Goal: Task Accomplishment & Management: Use online tool/utility

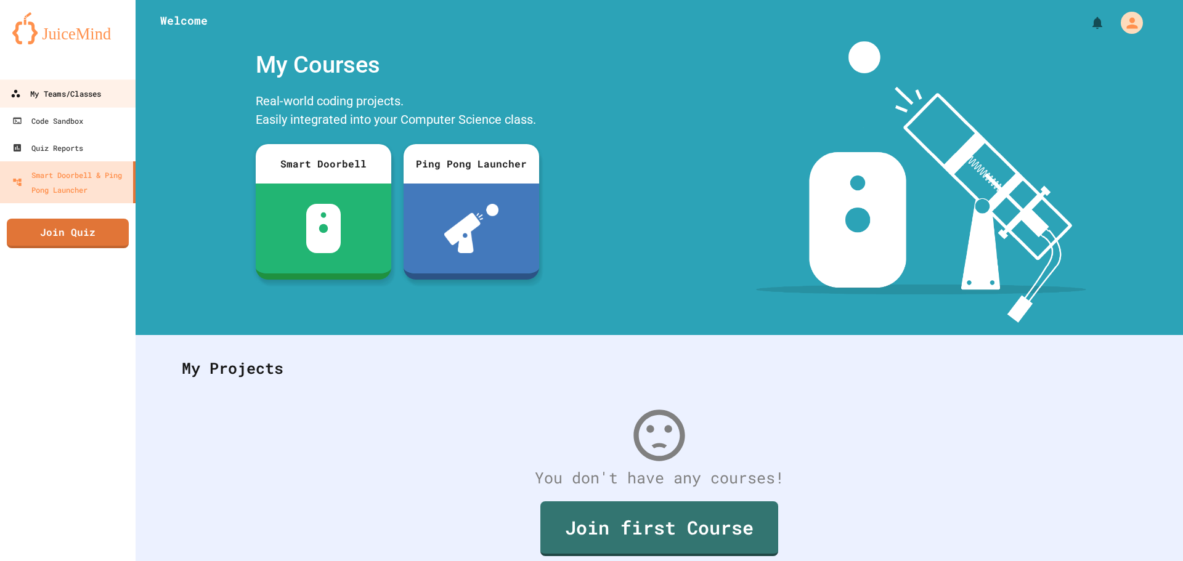
click at [72, 102] on link "My Teams/Classes" at bounding box center [68, 93] width 140 height 28
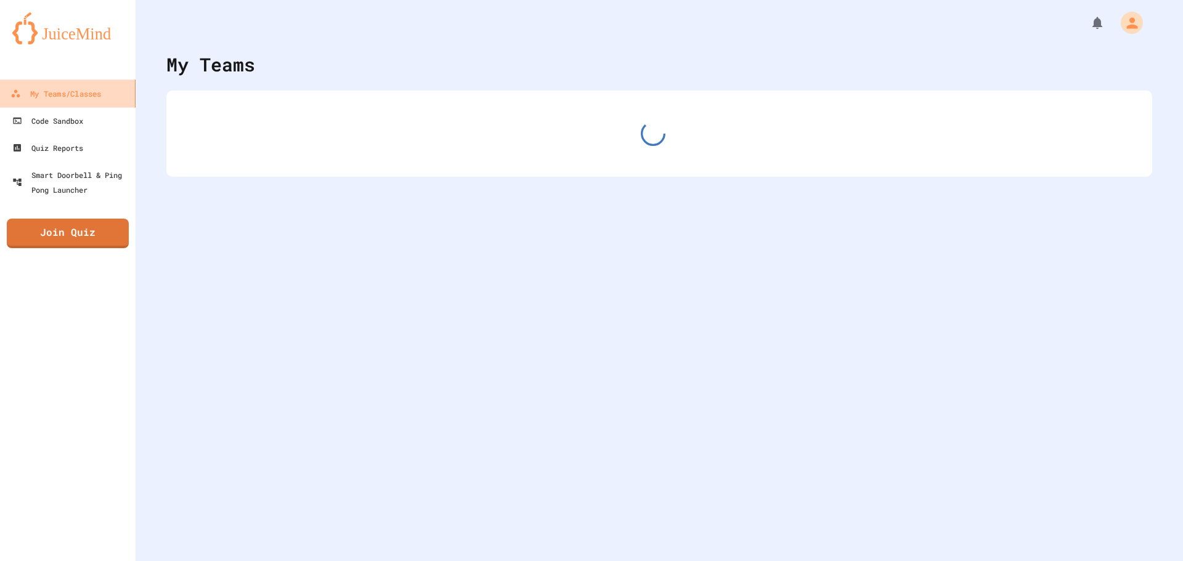
click at [72, 102] on link "My Teams/Classes" at bounding box center [68, 93] width 140 height 28
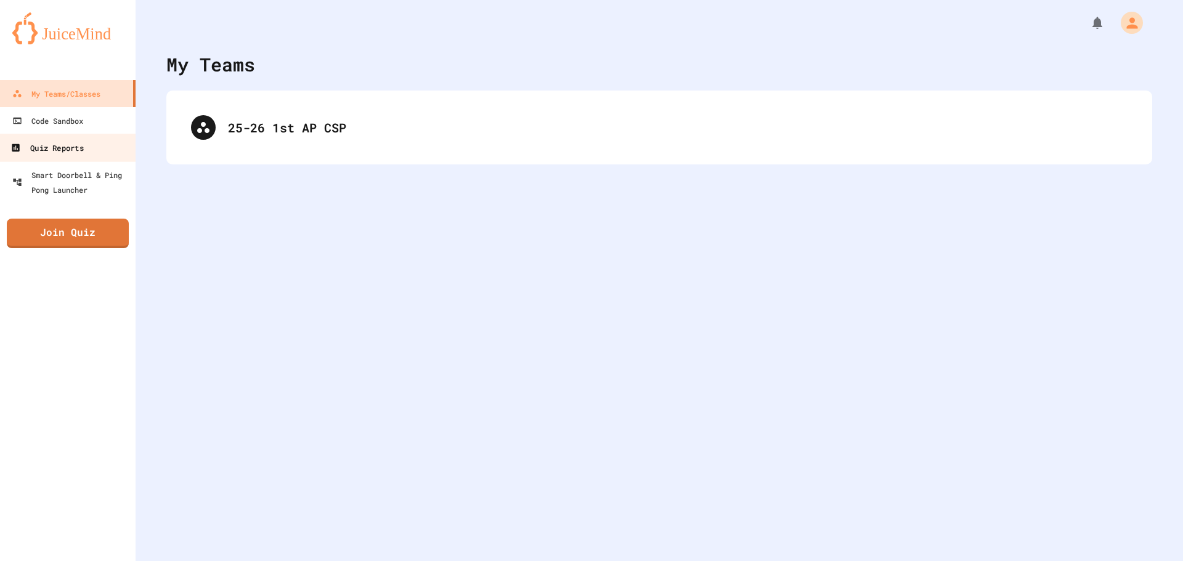
click at [76, 139] on link "Quiz Reports" at bounding box center [68, 148] width 140 height 28
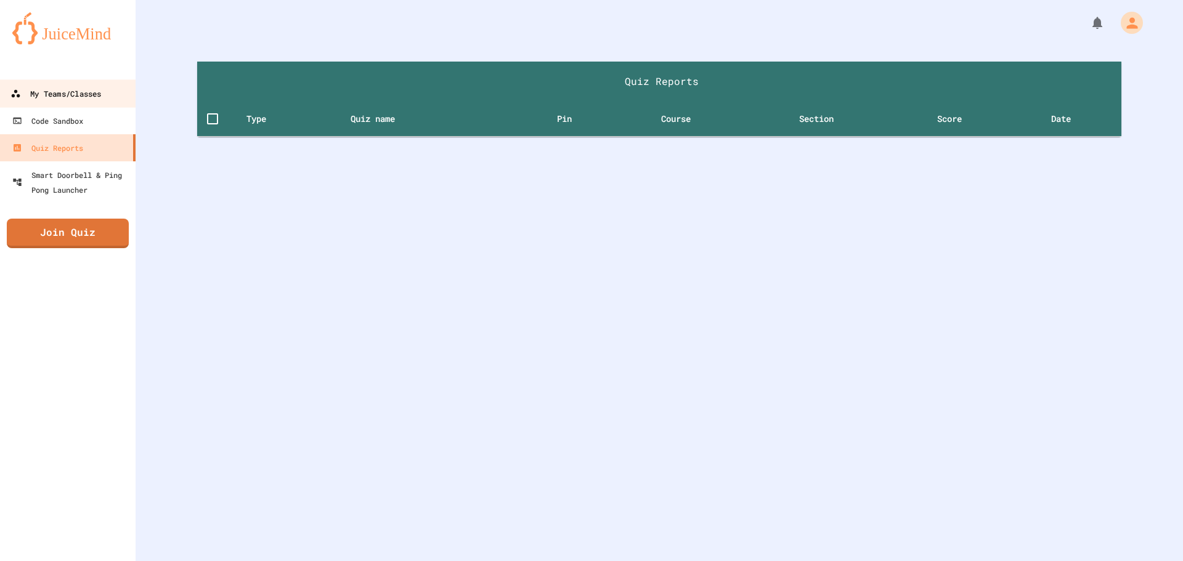
click at [64, 93] on div "My Teams/Classes" at bounding box center [55, 93] width 91 height 15
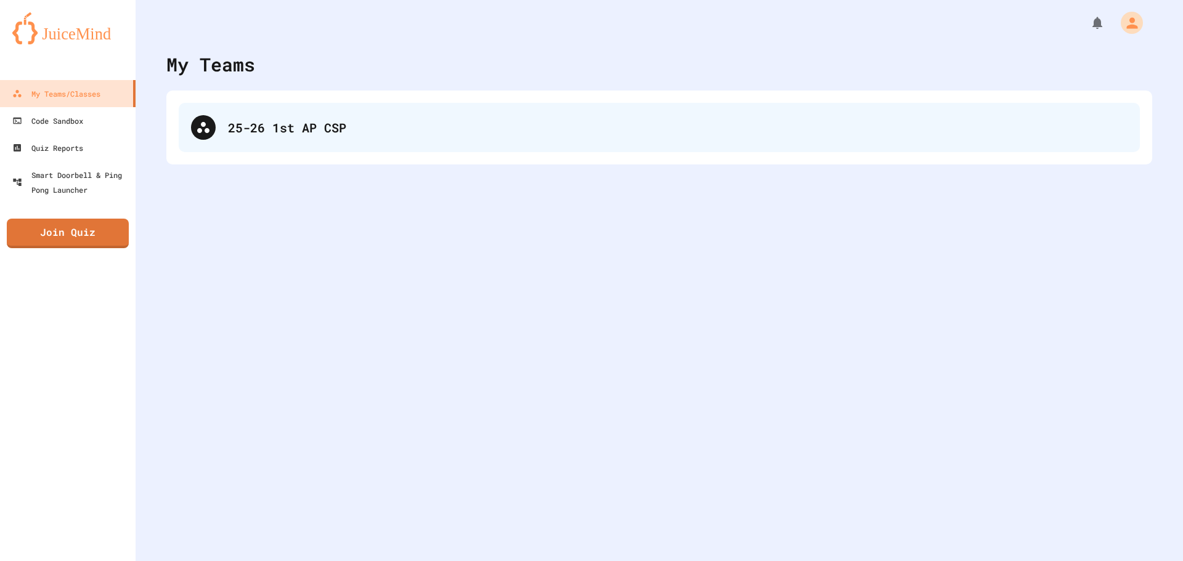
click at [228, 110] on div "25-26 1st AP CSP" at bounding box center [659, 127] width 961 height 49
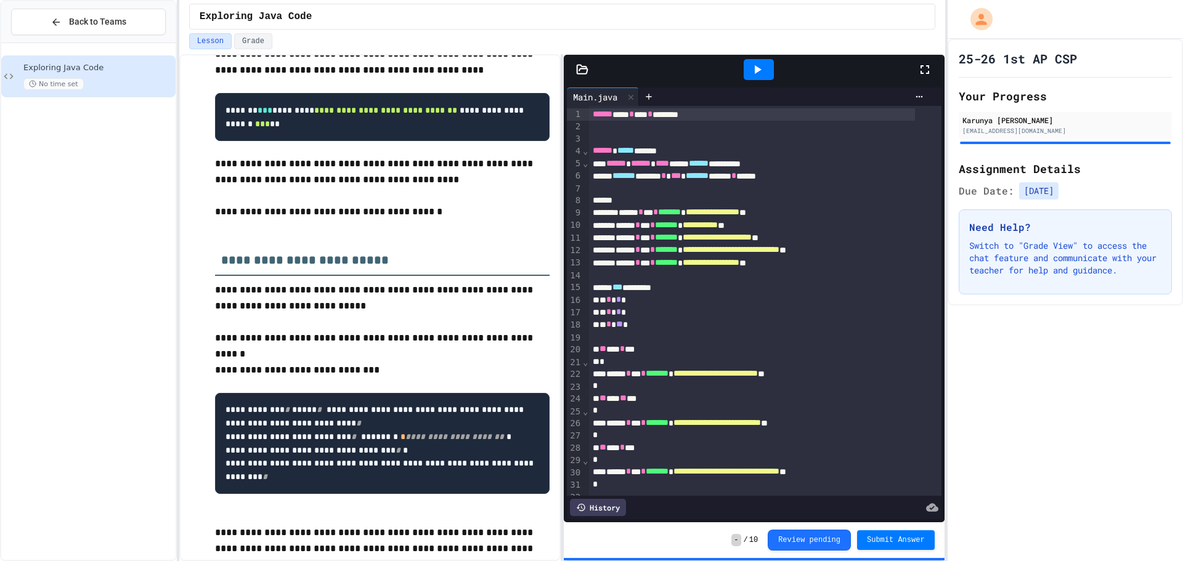
scroll to position [2957, 0]
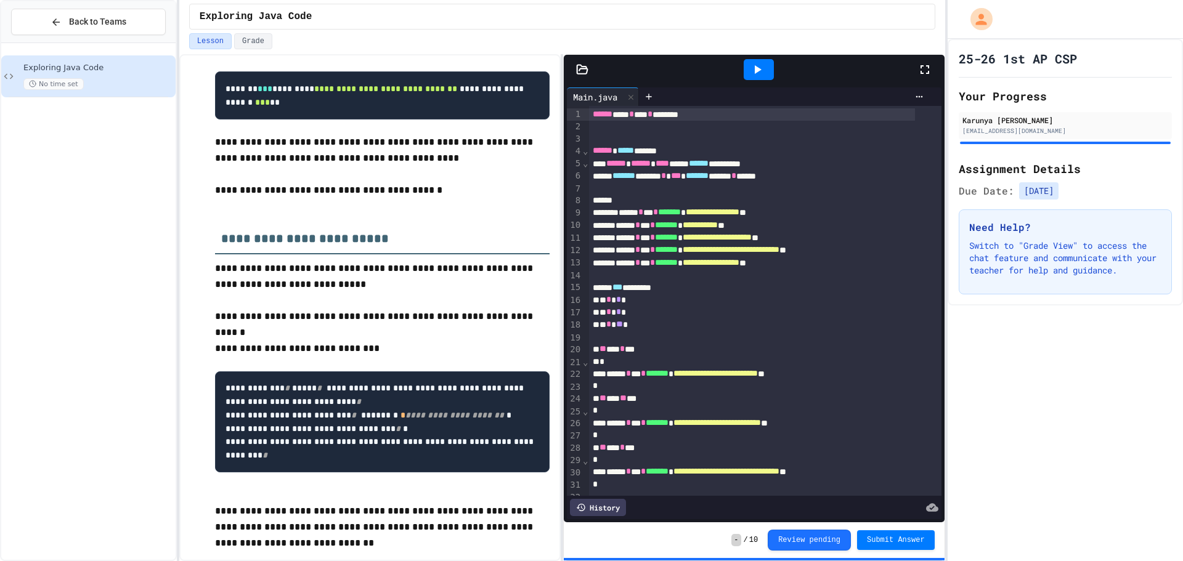
click at [379, 57] on p "**********" at bounding box center [382, 41] width 334 height 32
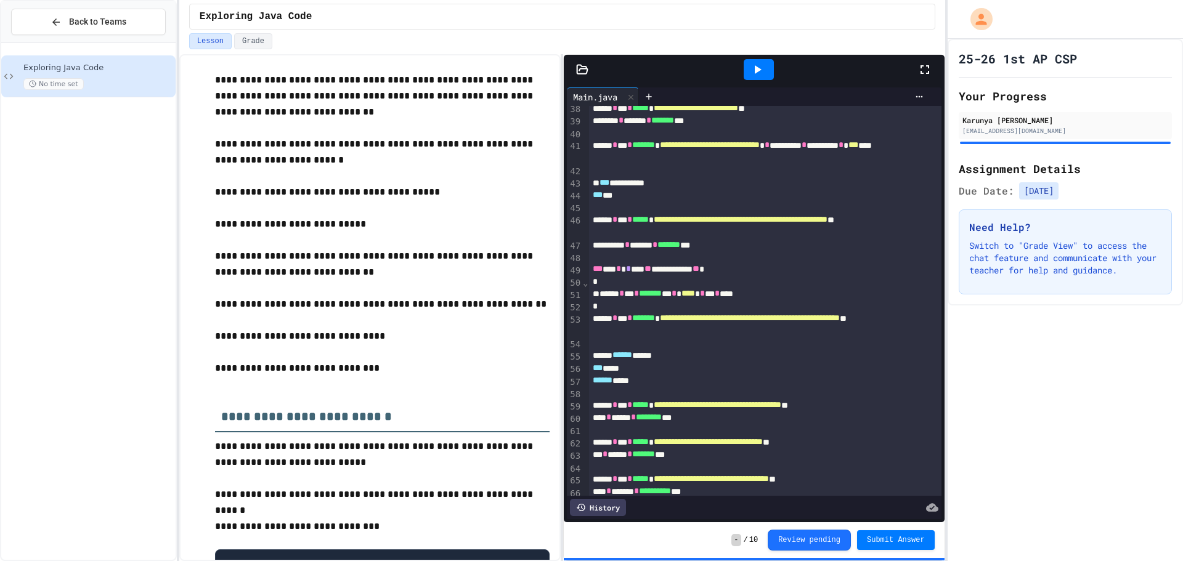
scroll to position [431, 0]
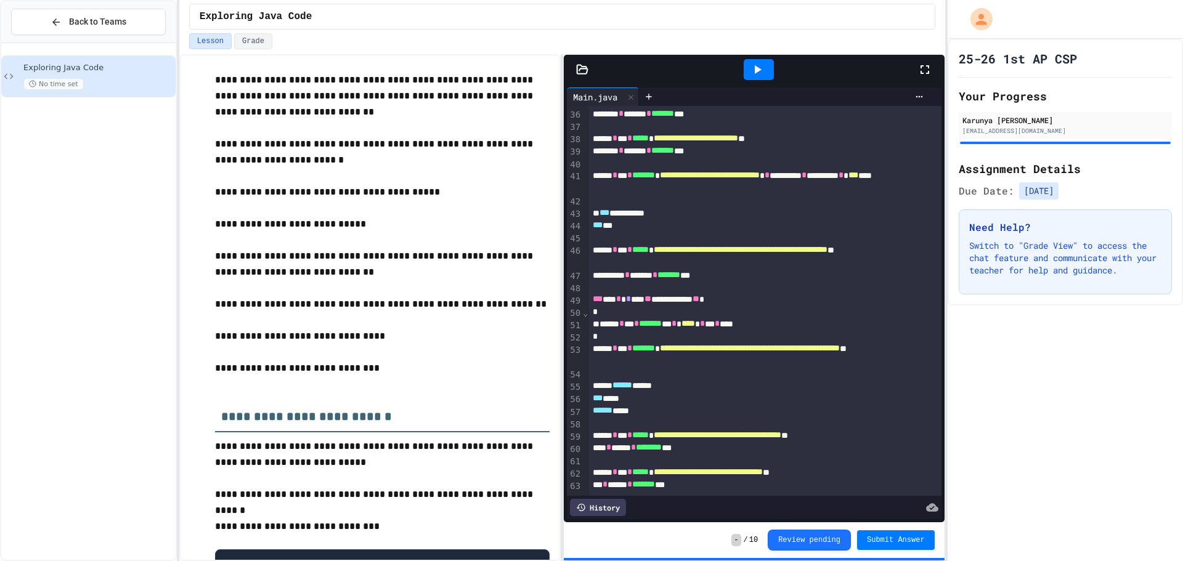
click at [639, 301] on div "**********" at bounding box center [752, 299] width 326 height 12
click at [770, 73] on div at bounding box center [758, 69] width 30 height 21
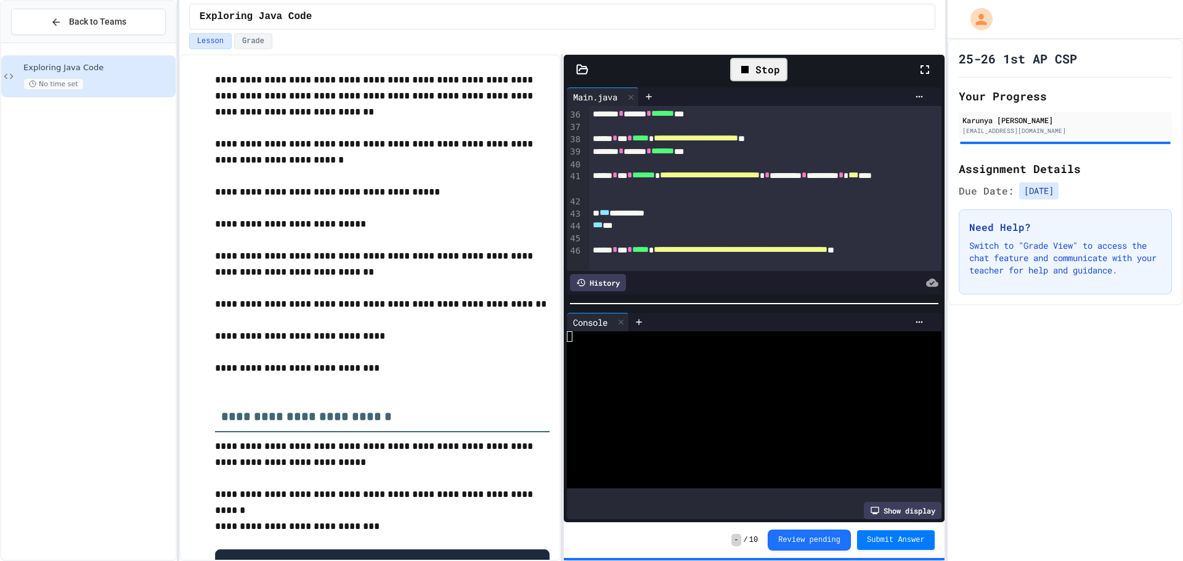
click at [764, 71] on div "Stop" at bounding box center [758, 69] width 57 height 23
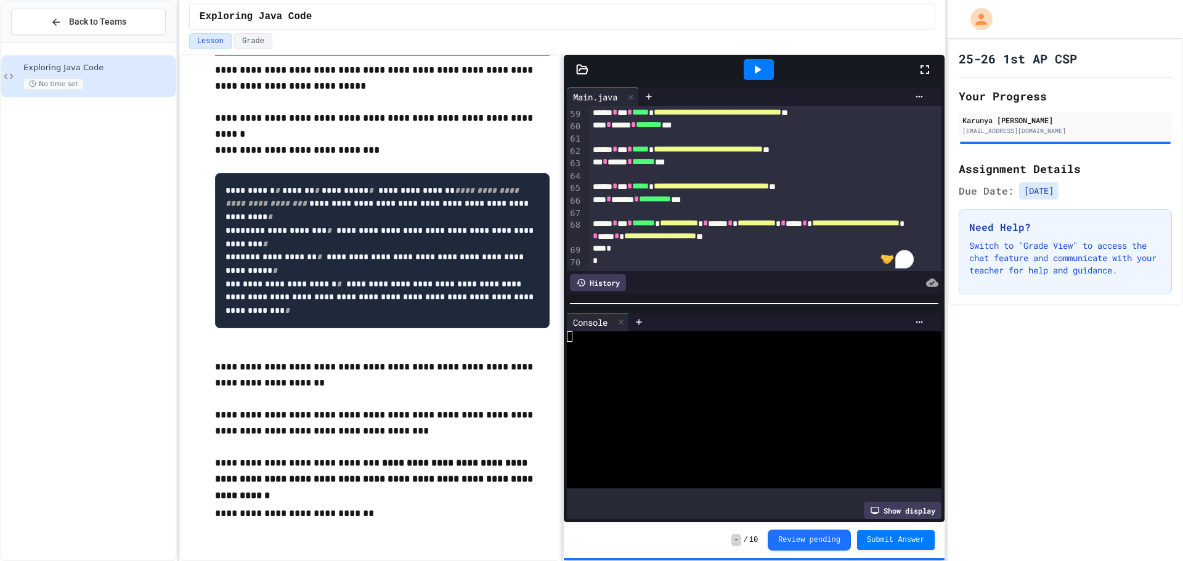
scroll to position [4166, 0]
click at [405, 529] on p at bounding box center [382, 530] width 334 height 16
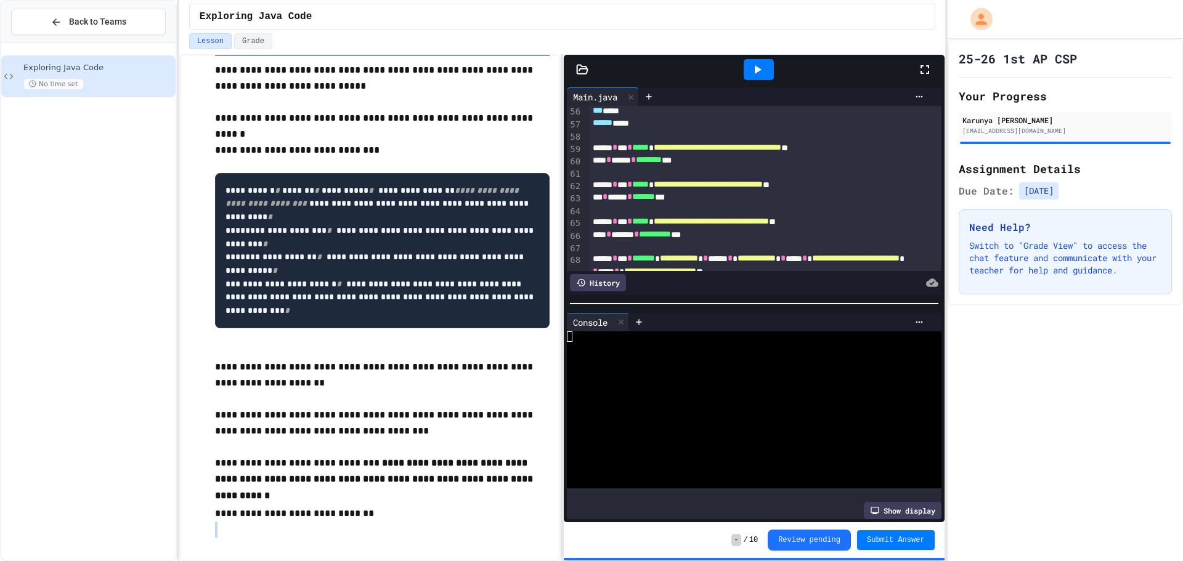
scroll to position [768, 0]
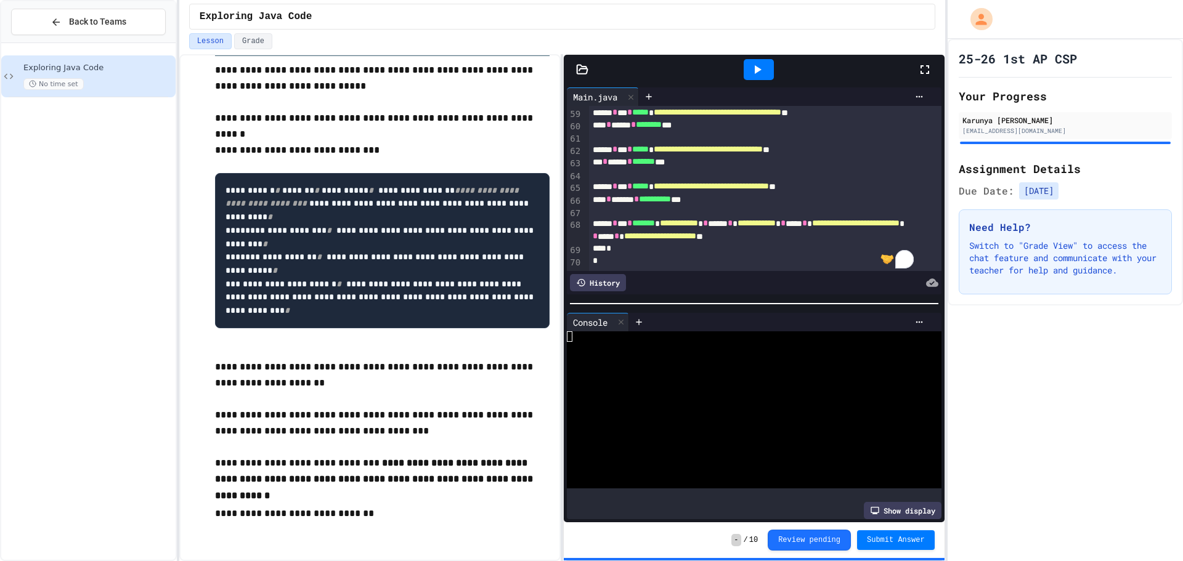
click at [1005, 242] on p "Switch to "Grade View" to access the chat feature and communicate with your tea…" at bounding box center [1065, 258] width 192 height 37
click at [978, 224] on h3 "Need Help?" at bounding box center [1065, 227] width 192 height 15
click at [266, 42] on button "Grade" at bounding box center [253, 41] width 38 height 16
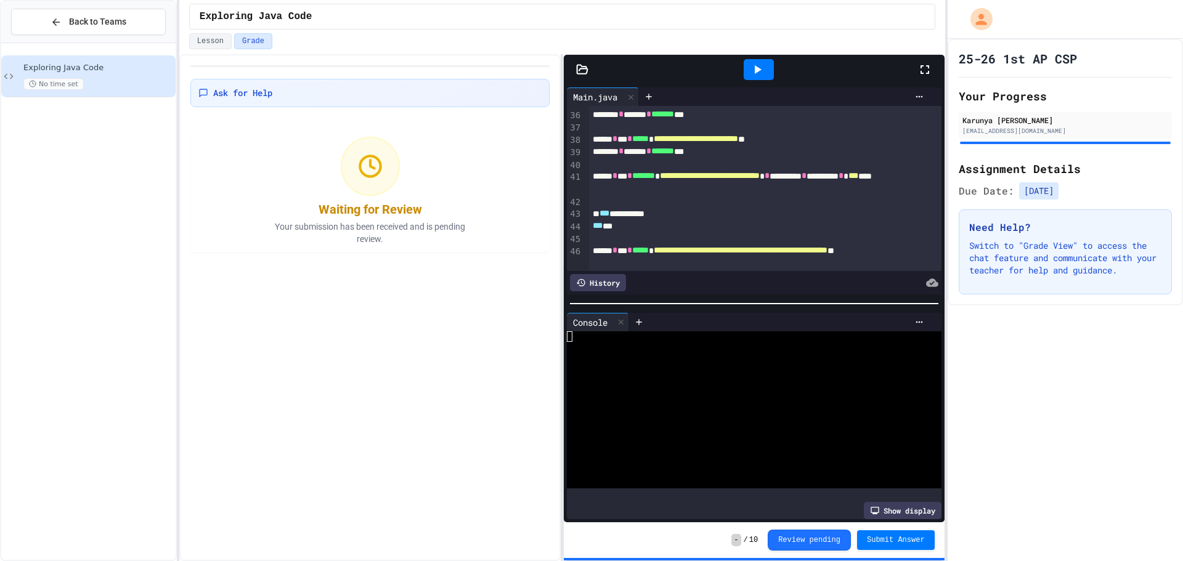
scroll to position [769, 0]
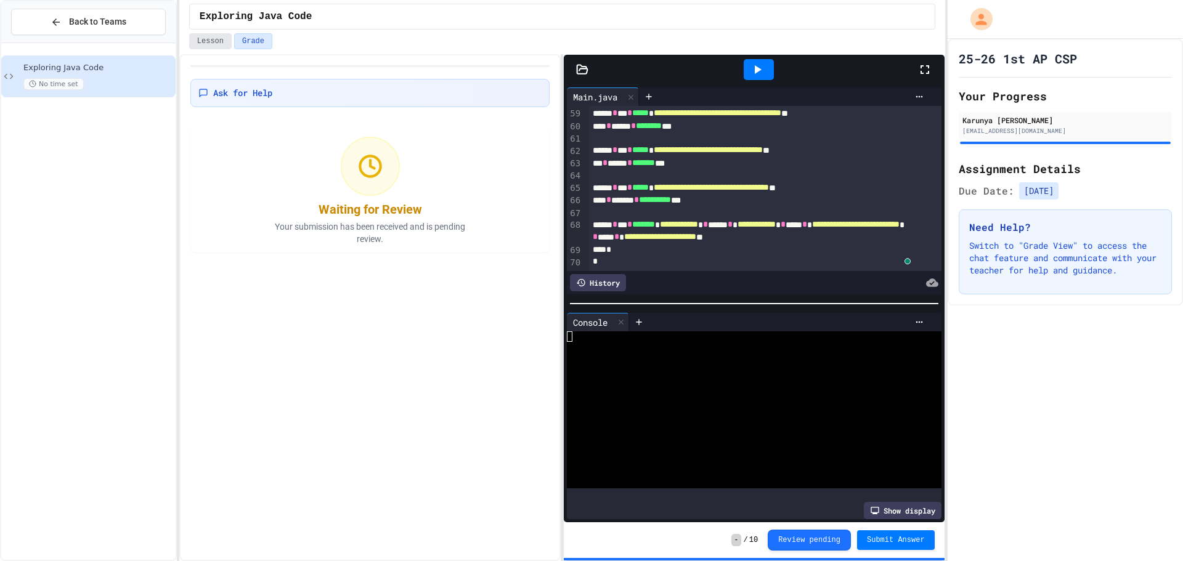
click at [201, 39] on button "Lesson" at bounding box center [210, 41] width 43 height 16
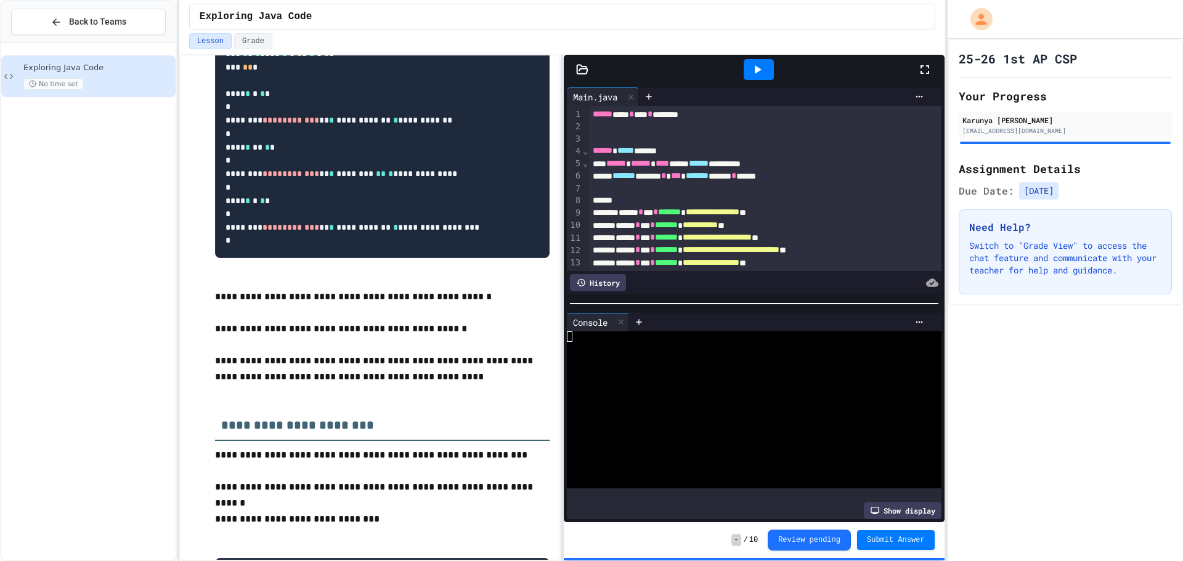
scroll to position [123, 0]
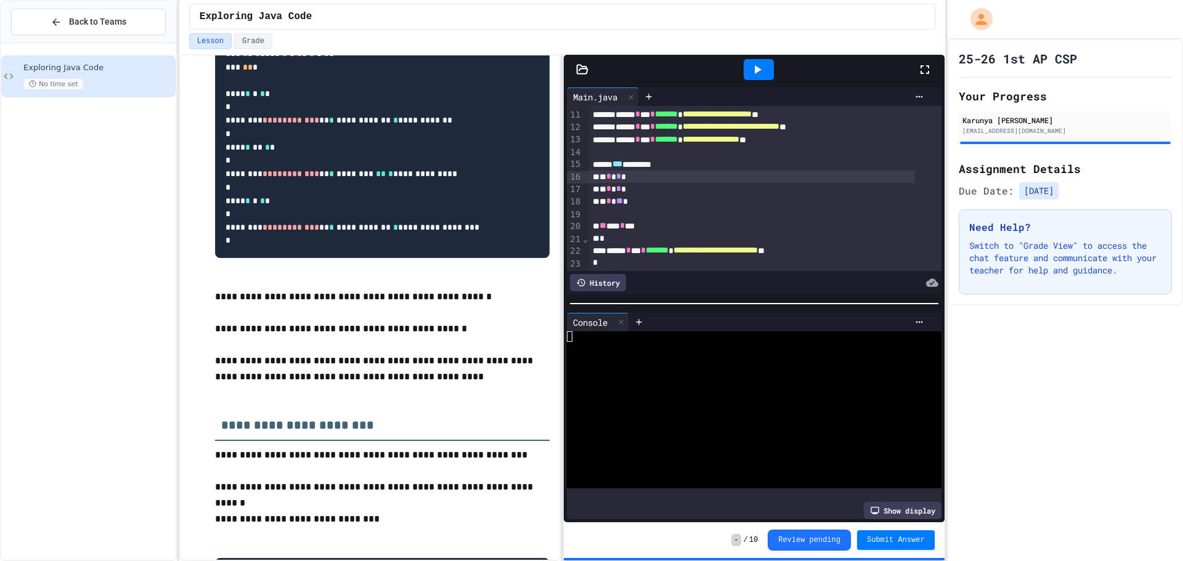
click at [621, 173] on span "*" at bounding box center [618, 176] width 5 height 9
click at [621, 190] on span "*" at bounding box center [618, 188] width 5 height 9
click at [623, 201] on span "**" at bounding box center [619, 200] width 7 height 9
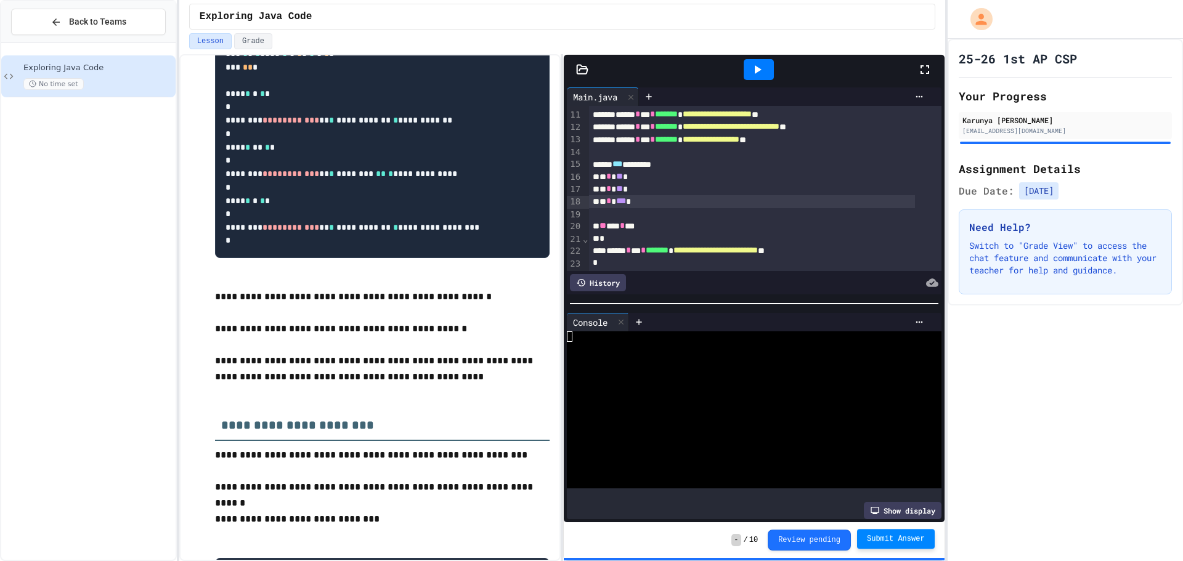
click at [899, 537] on span "Submit Answer" at bounding box center [896, 539] width 58 height 10
